Goal: Task Accomplishment & Management: Manage account settings

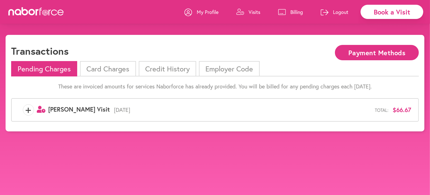
click at [207, 10] on p "My Profile" at bounding box center [208, 12] width 22 height 7
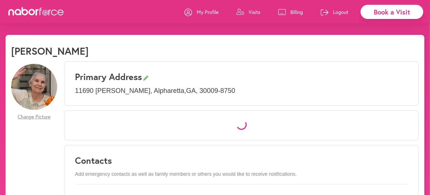
select select "*"
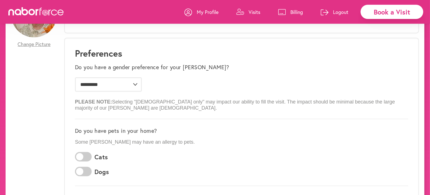
scroll to position [72, 0]
click at [135, 85] on select "**********" at bounding box center [108, 84] width 67 height 14
select select
click at [75, 77] on select "**********" at bounding box center [108, 84] width 67 height 14
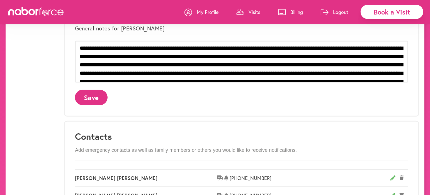
scroll to position [223, 0]
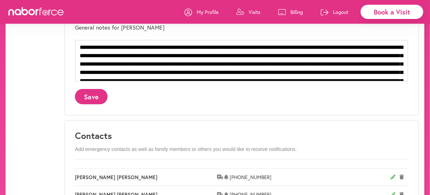
click at [91, 97] on button "Save" at bounding box center [91, 96] width 33 height 15
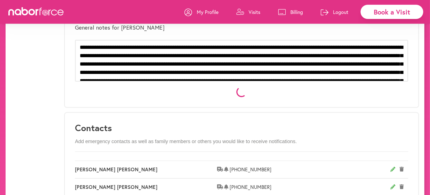
scroll to position [0, 0]
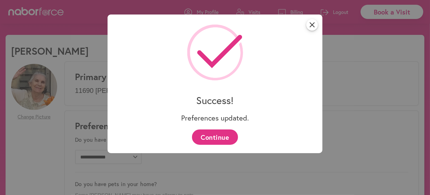
click at [214, 140] on button "Continue" at bounding box center [215, 136] width 46 height 15
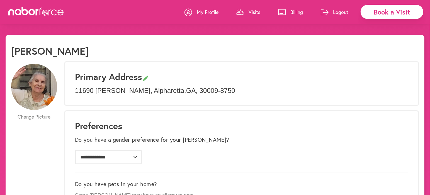
click at [249, 11] on p "Visits" at bounding box center [255, 12] width 12 height 7
